Goal: Communication & Community: Connect with others

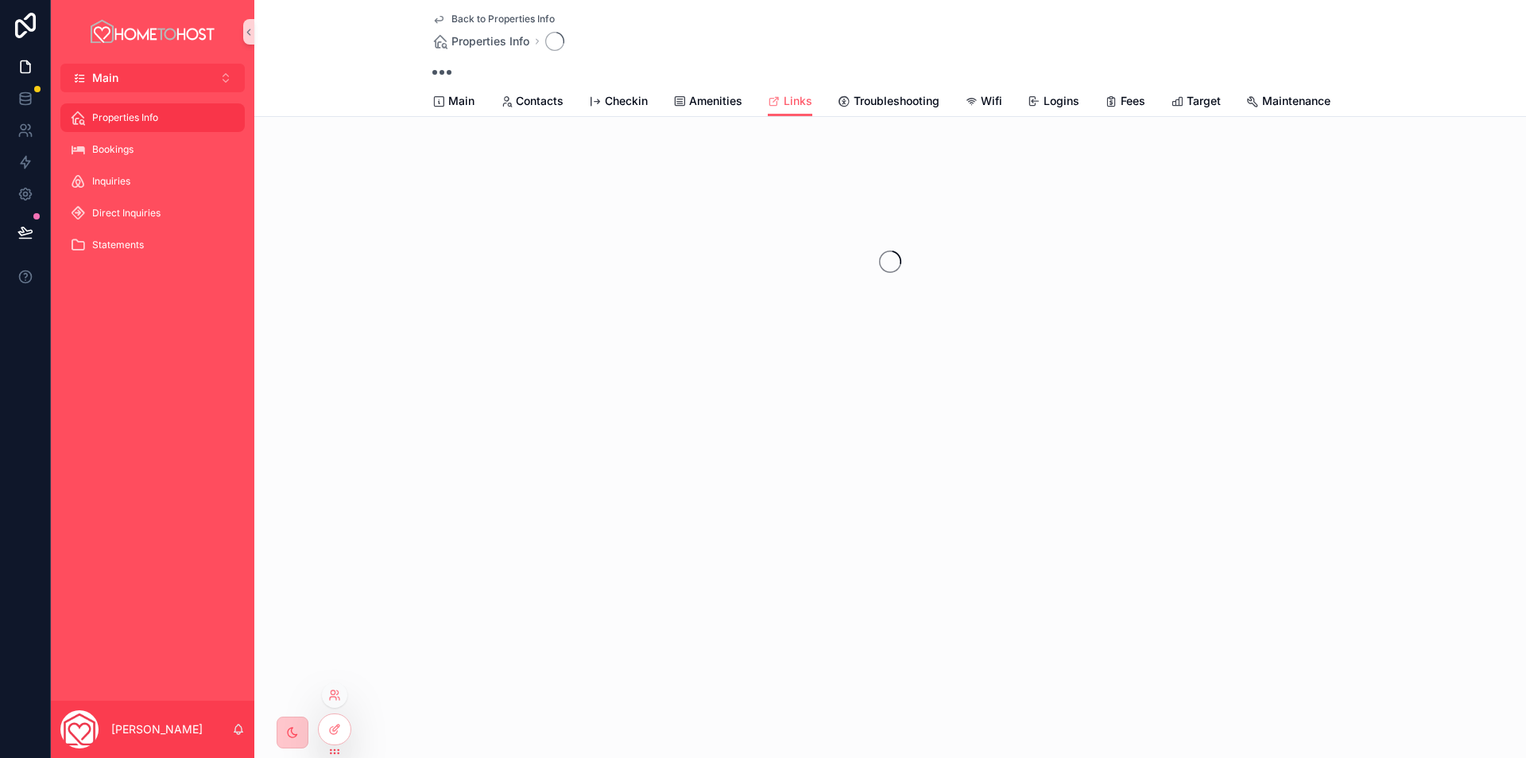
click at [339, 701] on div at bounding box center [334, 694] width 25 height 25
click at [333, 692] on icon at bounding box center [334, 694] width 13 height 13
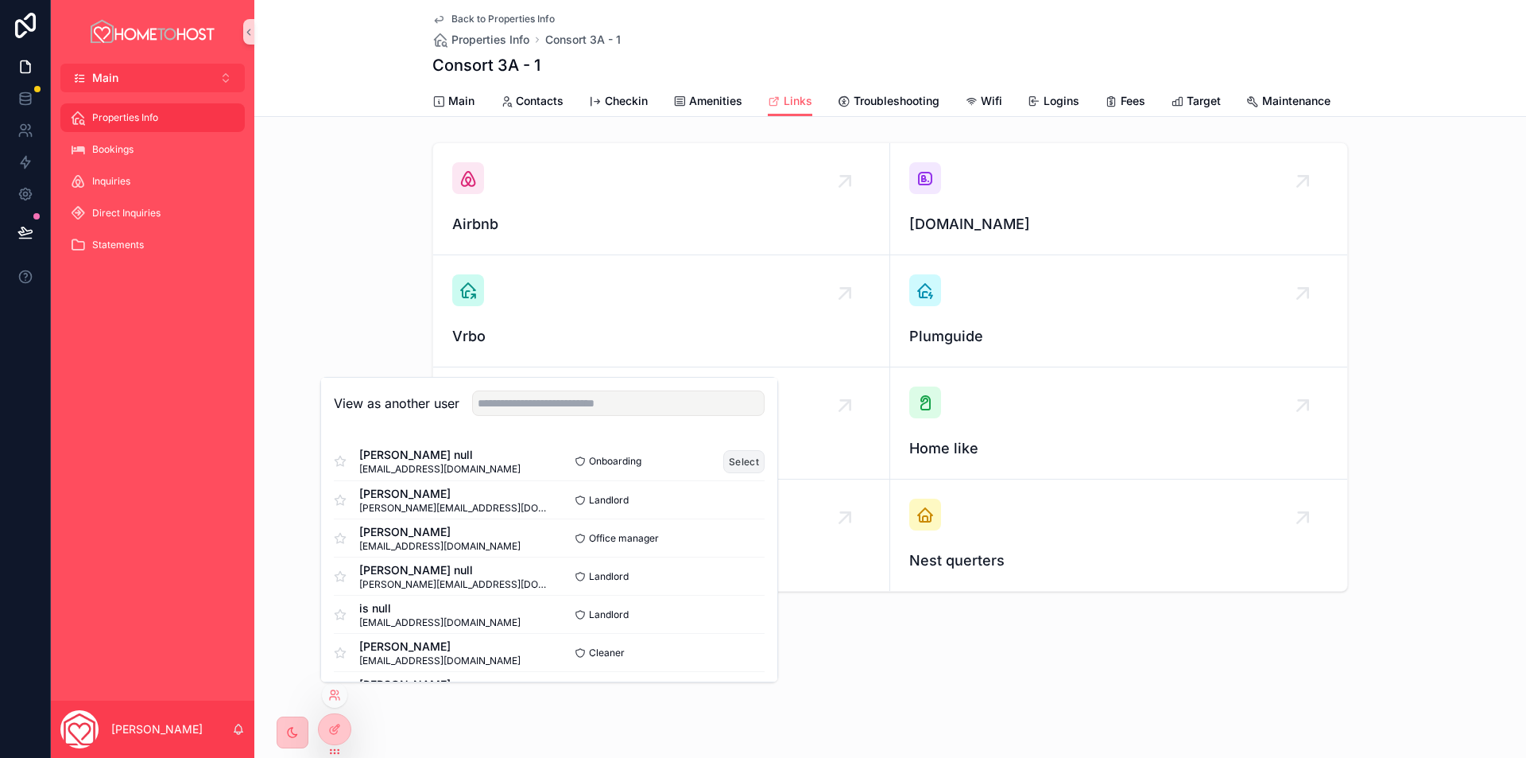
click at [726, 461] on button "Select" at bounding box center [743, 461] width 41 height 23
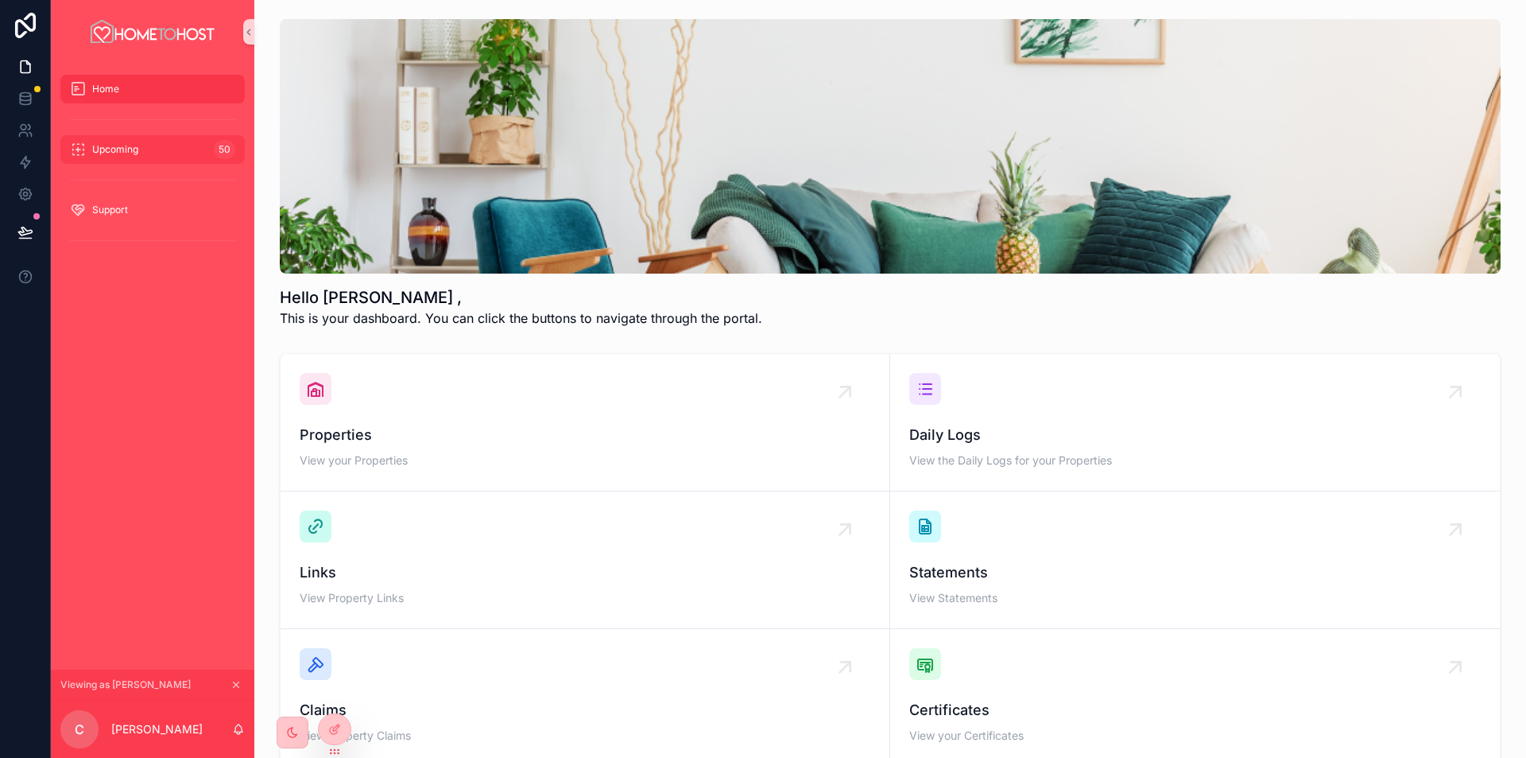
click at [157, 148] on div "Upcoming 50" at bounding box center [152, 149] width 165 height 25
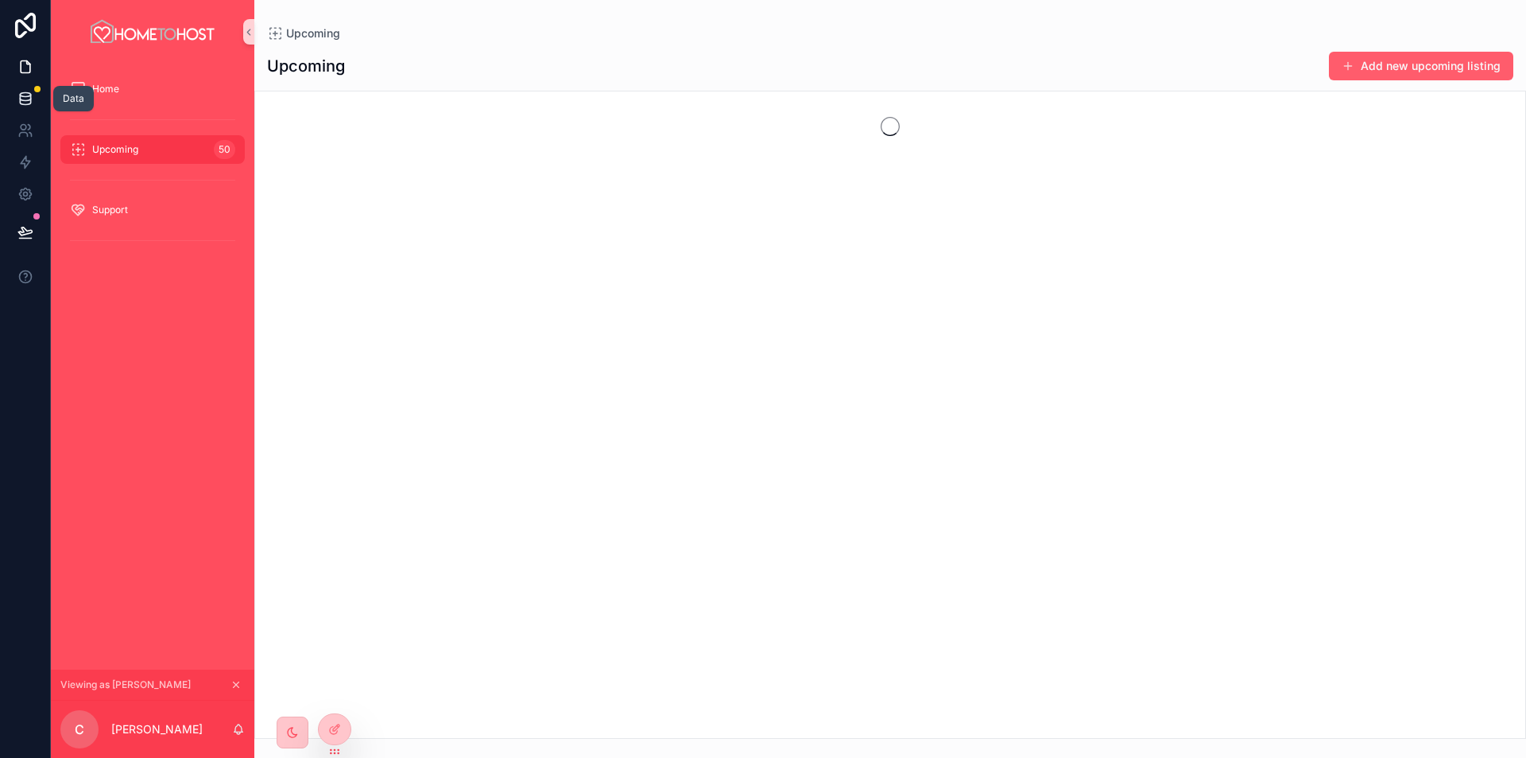
click at [25, 95] on icon at bounding box center [25, 99] width 16 height 16
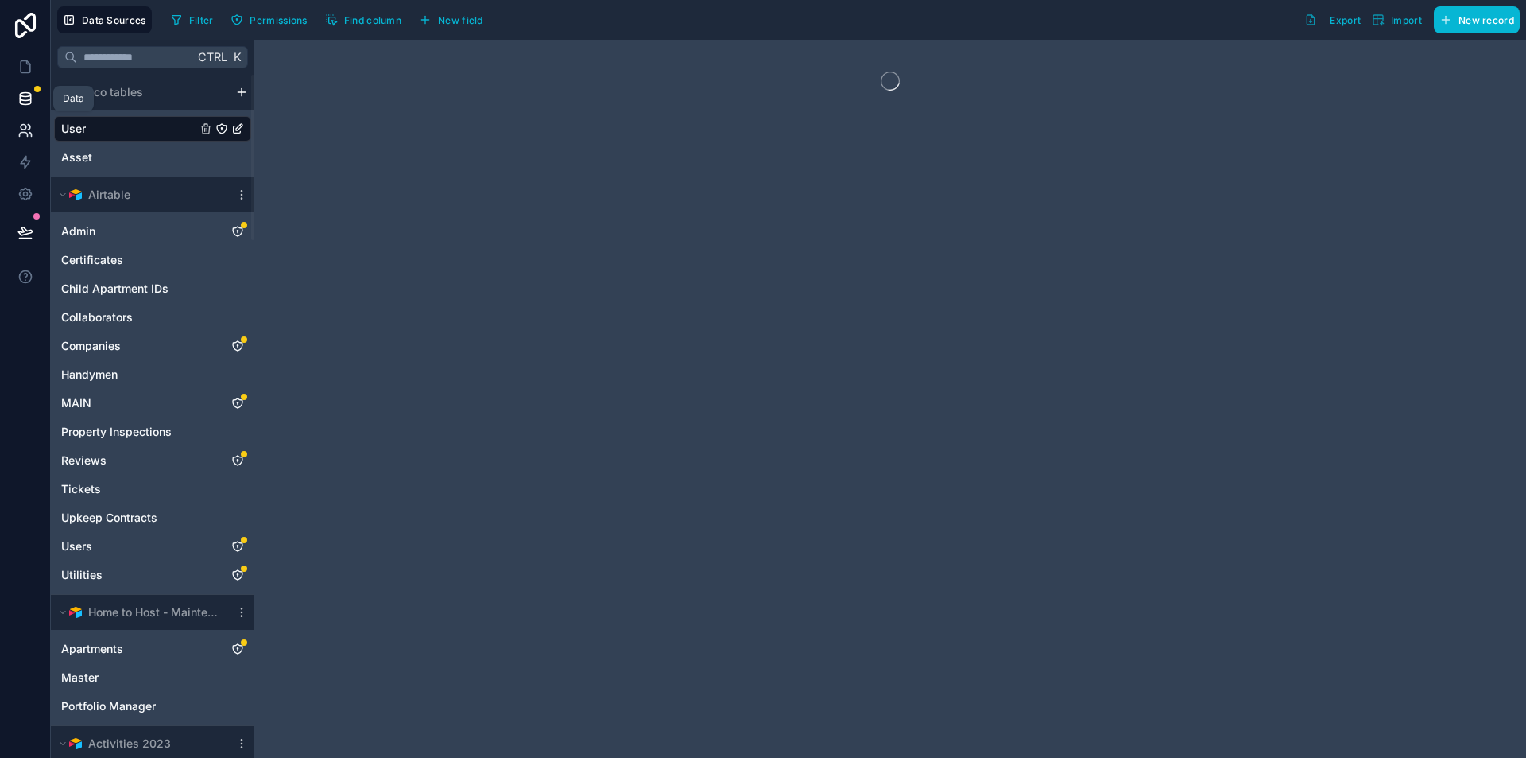
click at [17, 138] on icon at bounding box center [25, 130] width 16 height 16
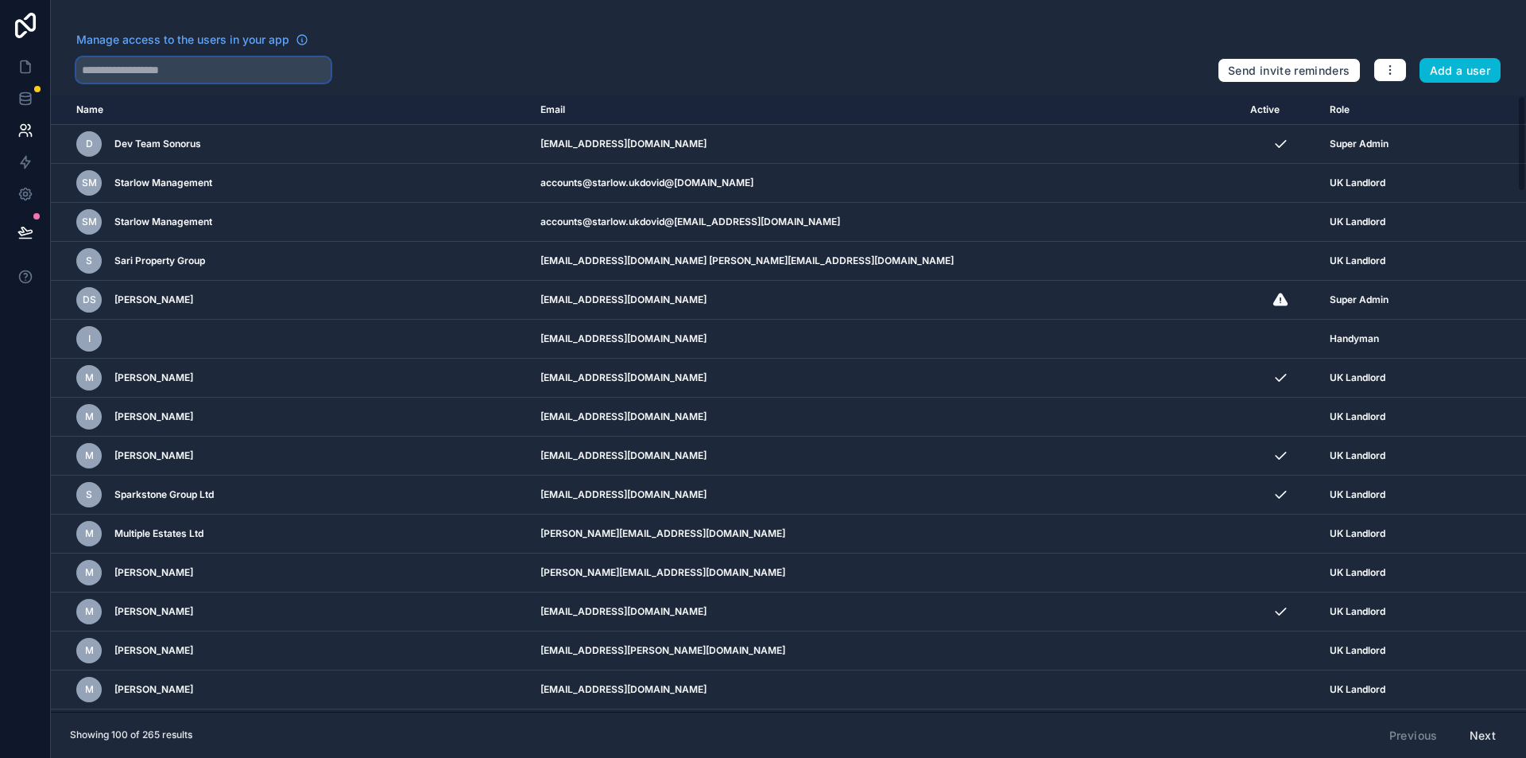
click at [149, 78] on input "text" at bounding box center [203, 69] width 254 height 25
paste input "**********"
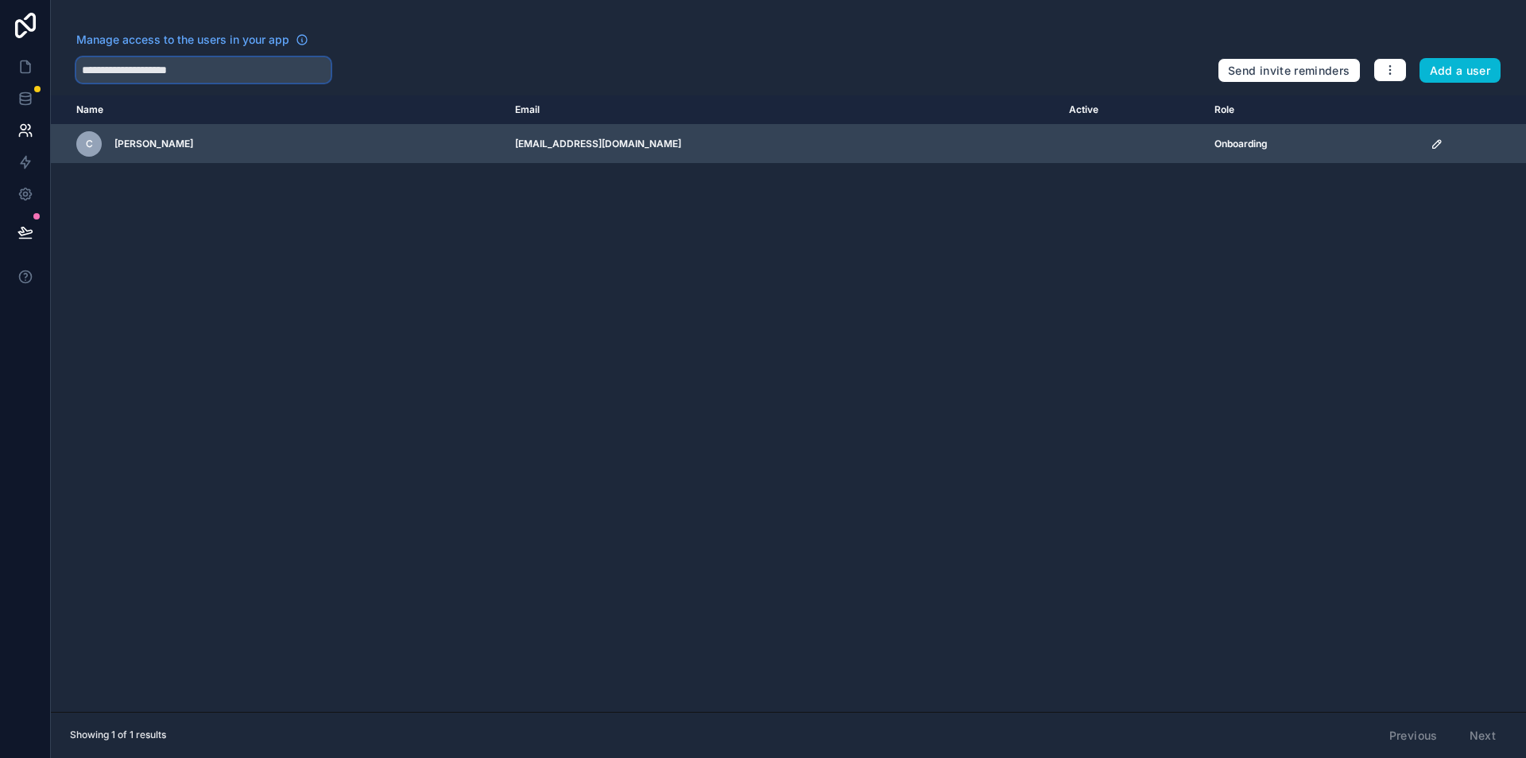
type input "**********"
click at [1431, 145] on icon "scrollable content" at bounding box center [1437, 144] width 13 height 13
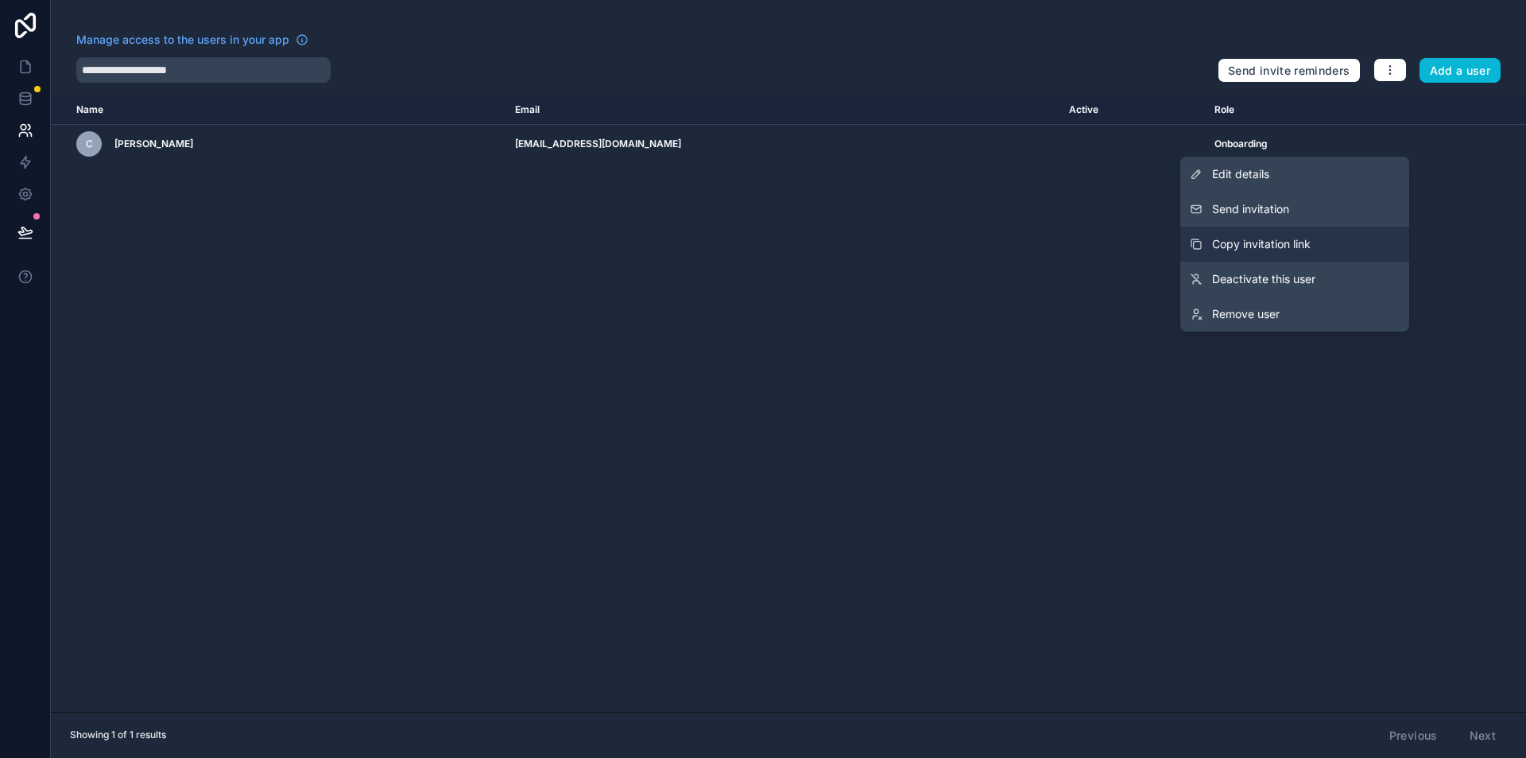
click at [1262, 239] on span "Copy invitation link" at bounding box center [1261, 244] width 99 height 16
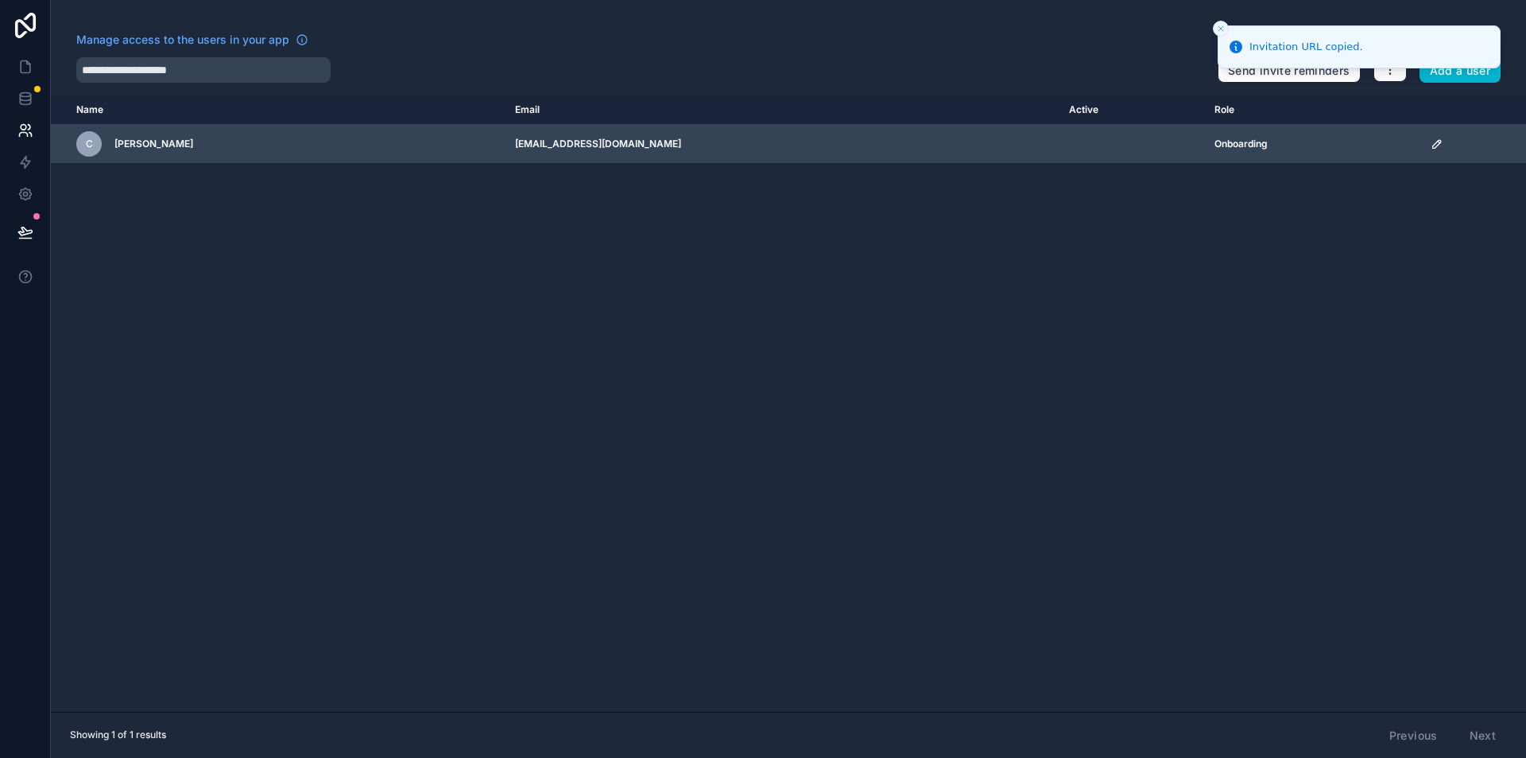
click at [1431, 138] on icon "scrollable content" at bounding box center [1437, 144] width 13 height 13
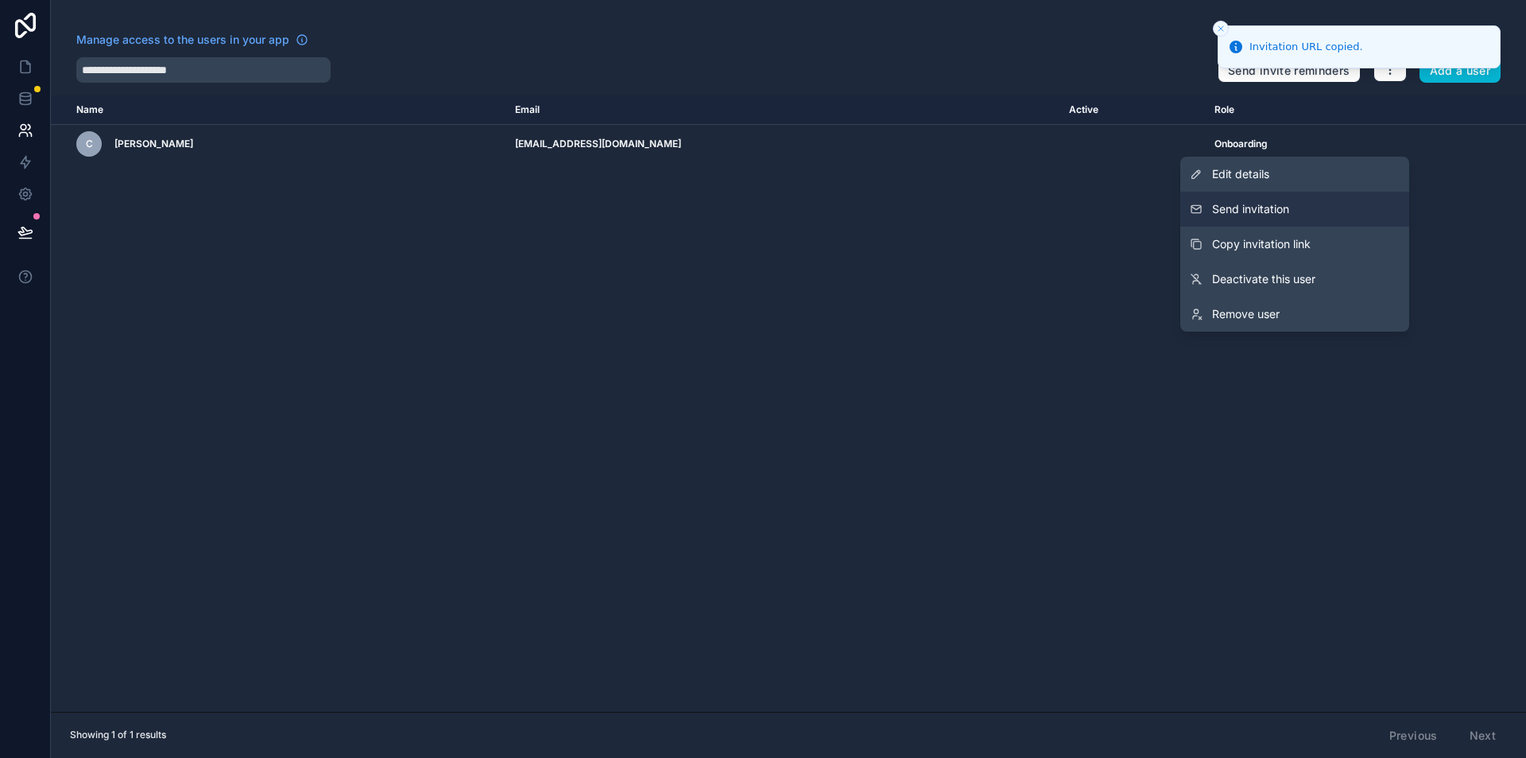
click at [1246, 216] on span "Send invitation" at bounding box center [1250, 209] width 77 height 16
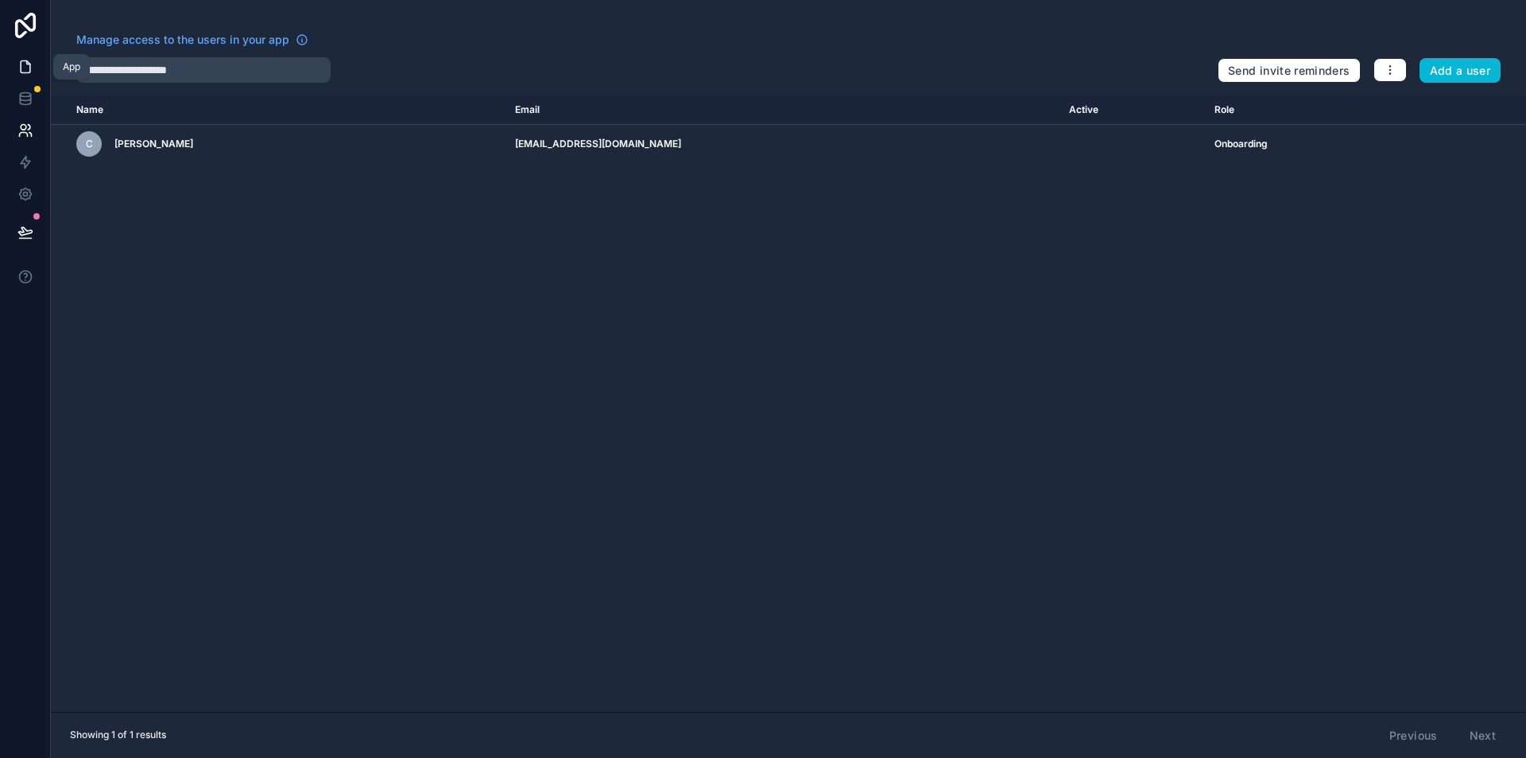
click at [34, 68] on link at bounding box center [25, 67] width 50 height 32
